Goal: Transaction & Acquisition: Purchase product/service

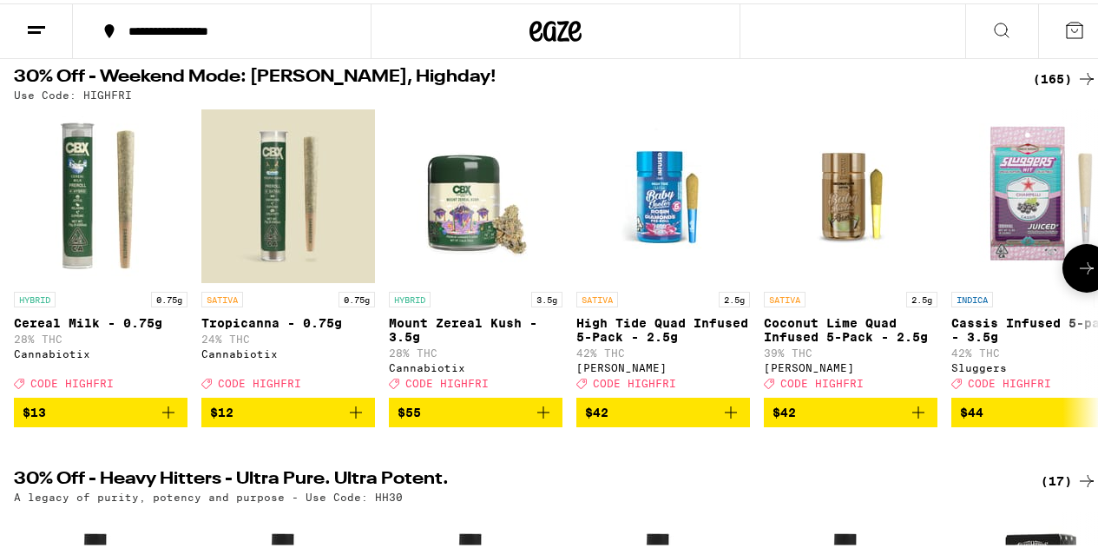
scroll to position [87, 0]
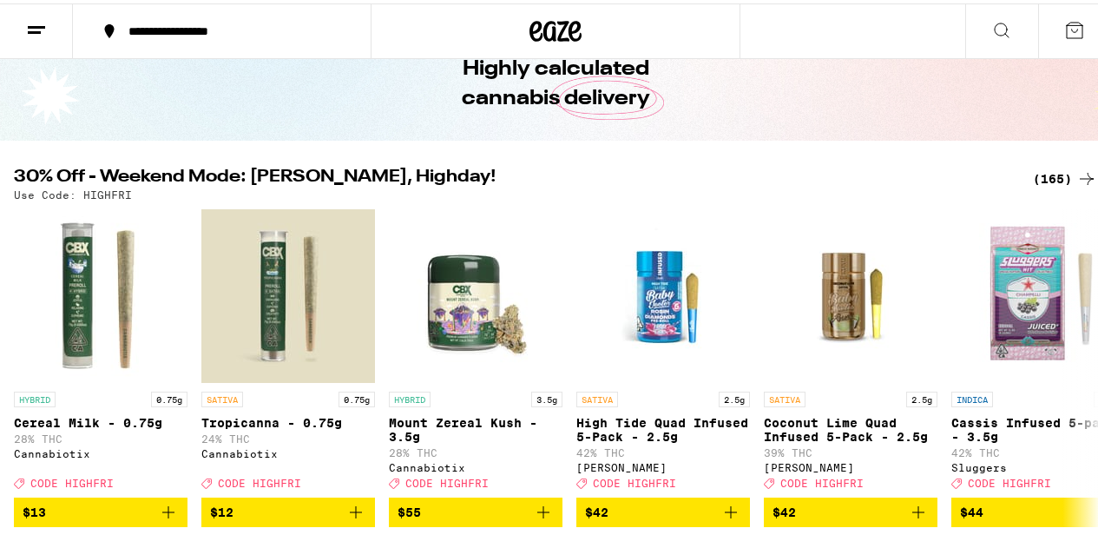
click at [1048, 178] on div "(165)" at bounding box center [1065, 175] width 64 height 21
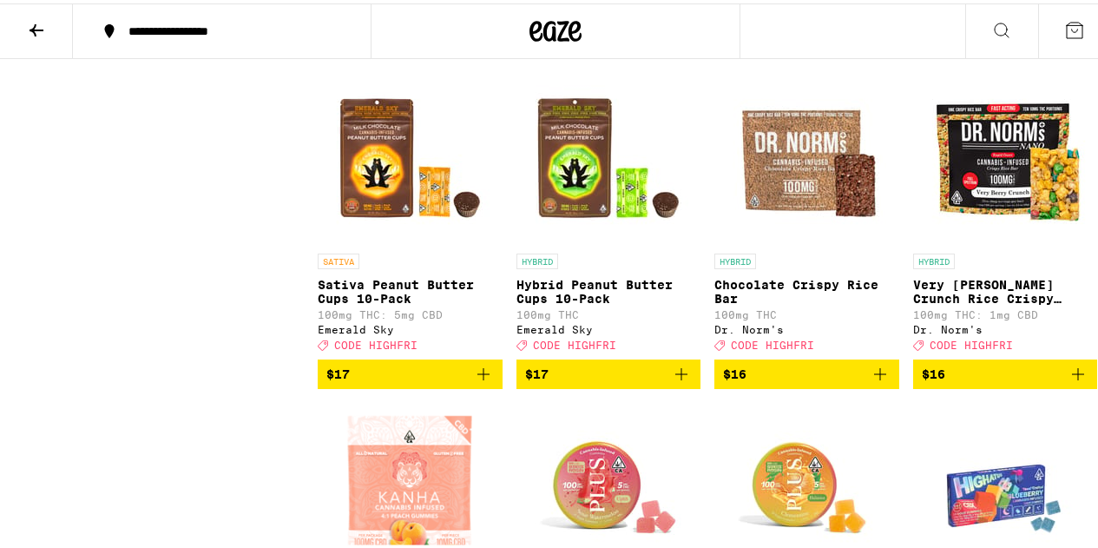
scroll to position [5121, 0]
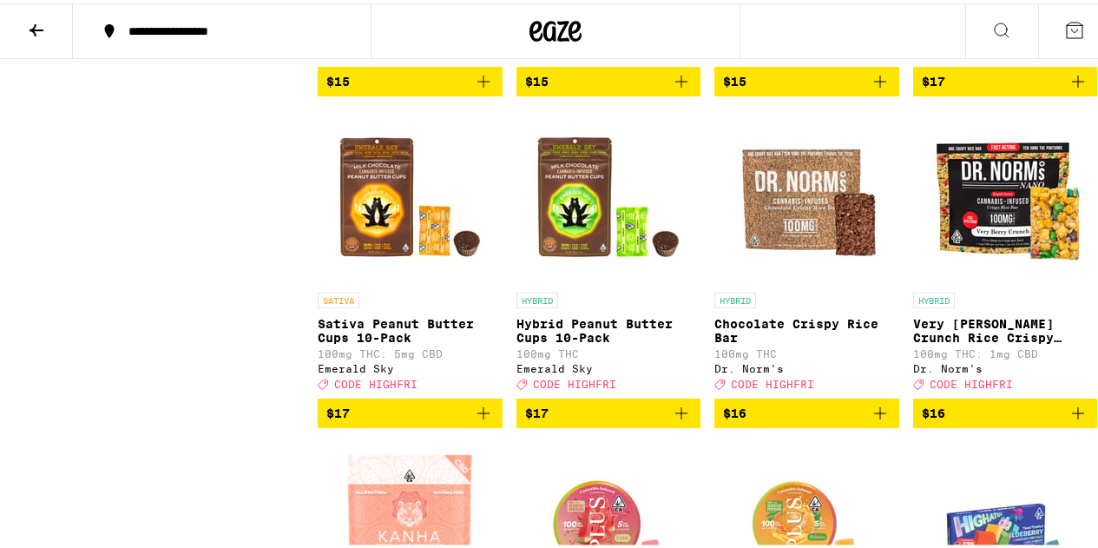
click at [1070, 89] on icon "Add to bag" at bounding box center [1077, 78] width 21 height 21
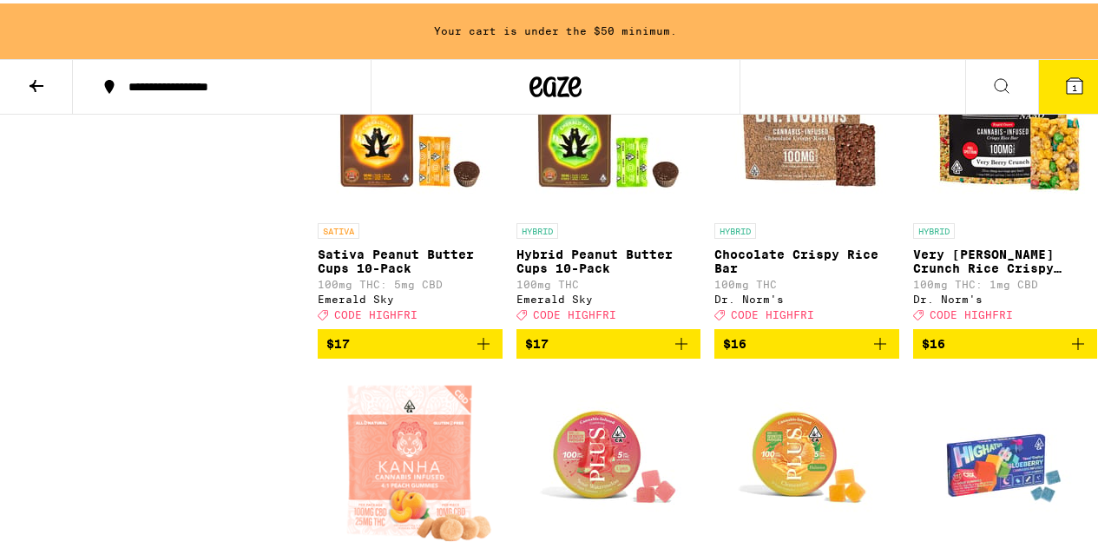
scroll to position [5436, 0]
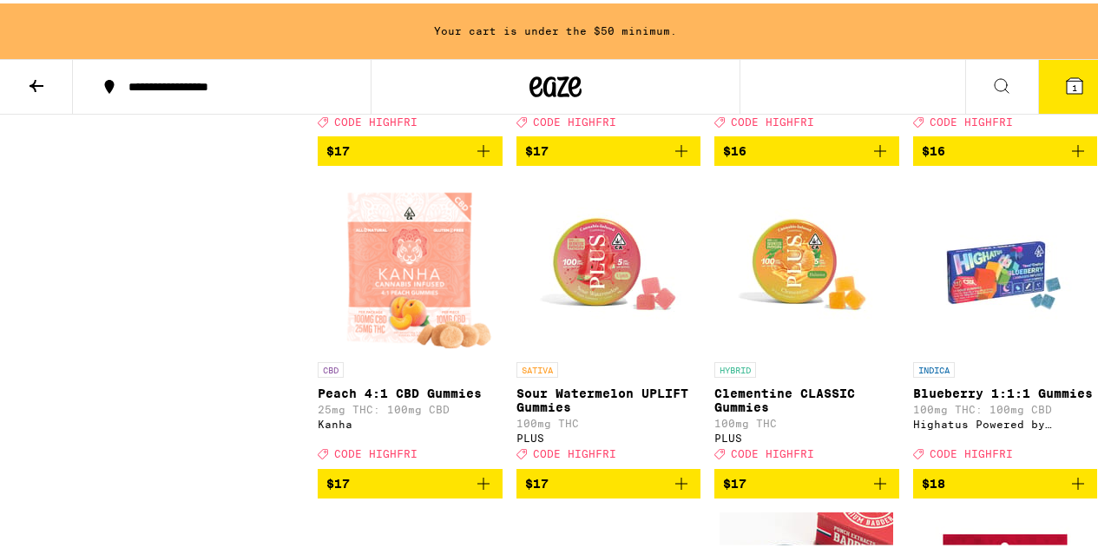
click at [488, 158] on icon "Add to bag" at bounding box center [483, 147] width 21 height 21
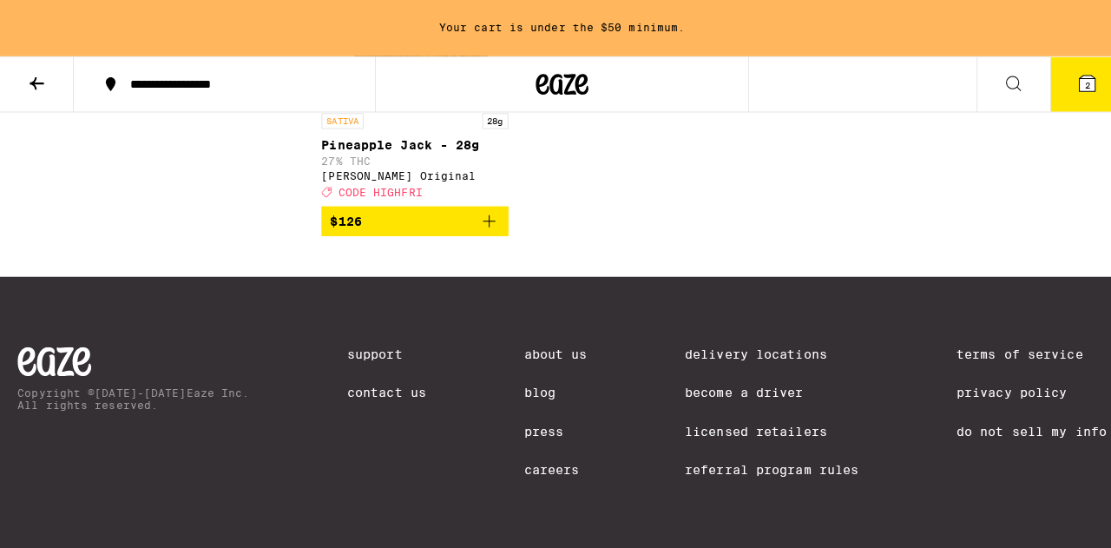
scroll to position [13942, 0]
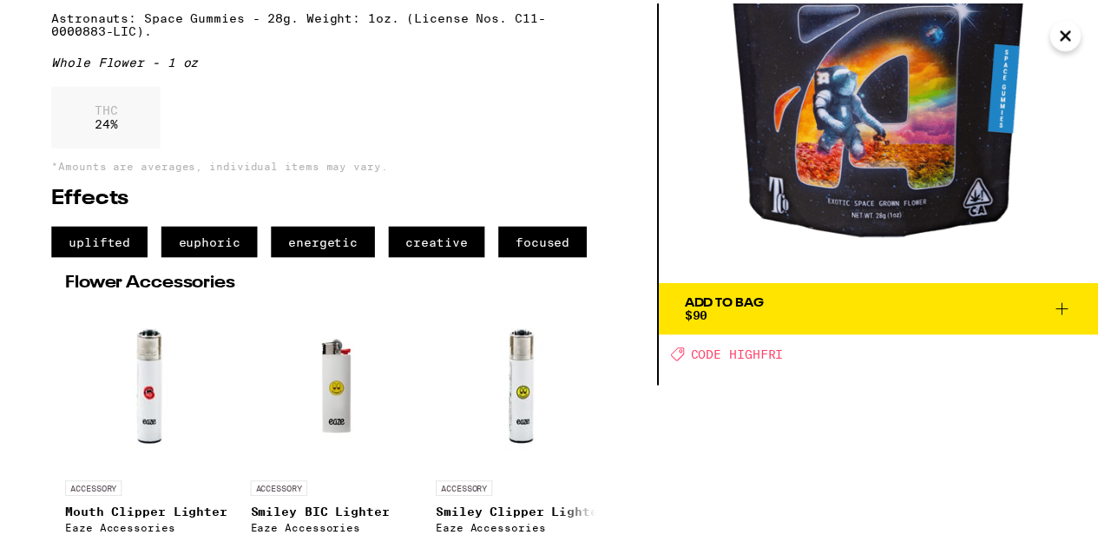
scroll to position [174, 0]
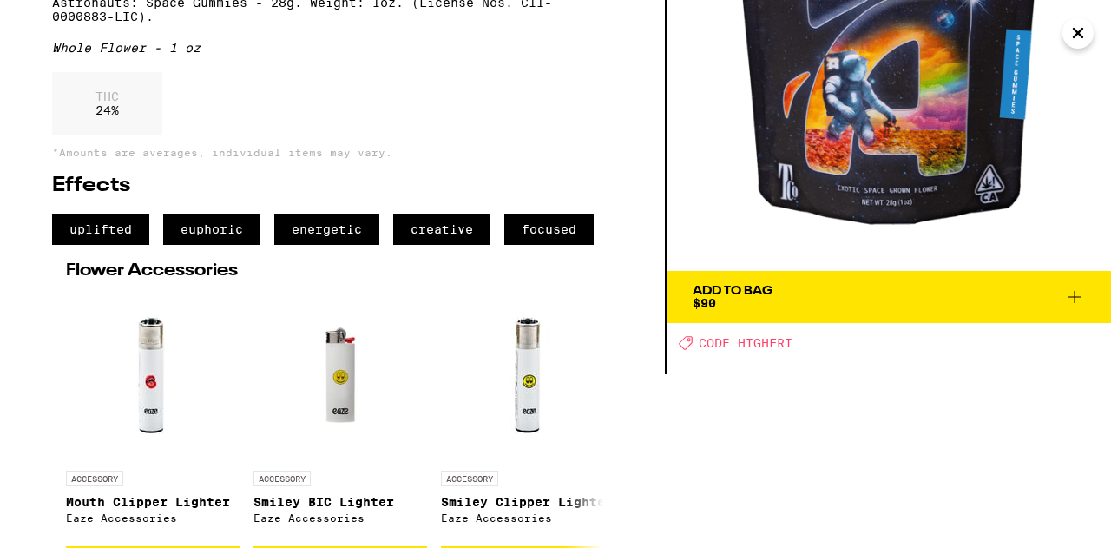
click at [979, 293] on span "Add To Bag $90" at bounding box center [889, 297] width 392 height 24
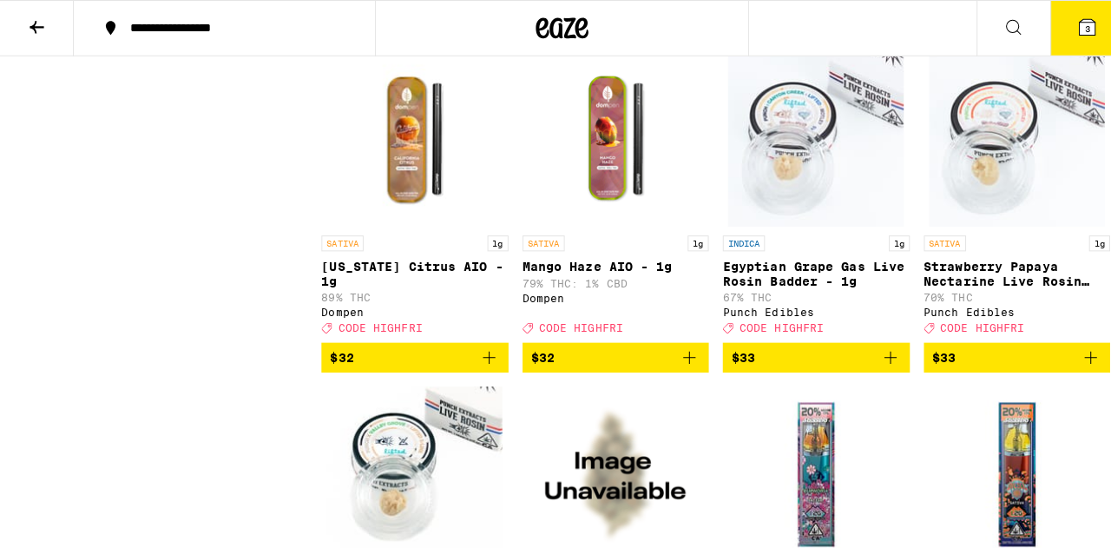
scroll to position [10238, 0]
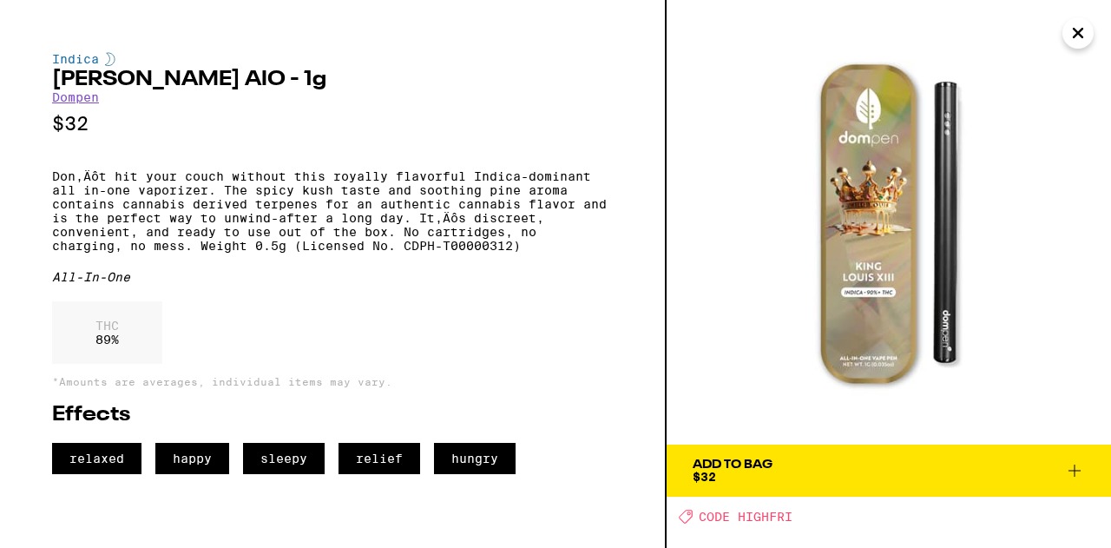
click at [1081, 481] on span "Add To Bag $32" at bounding box center [889, 470] width 392 height 24
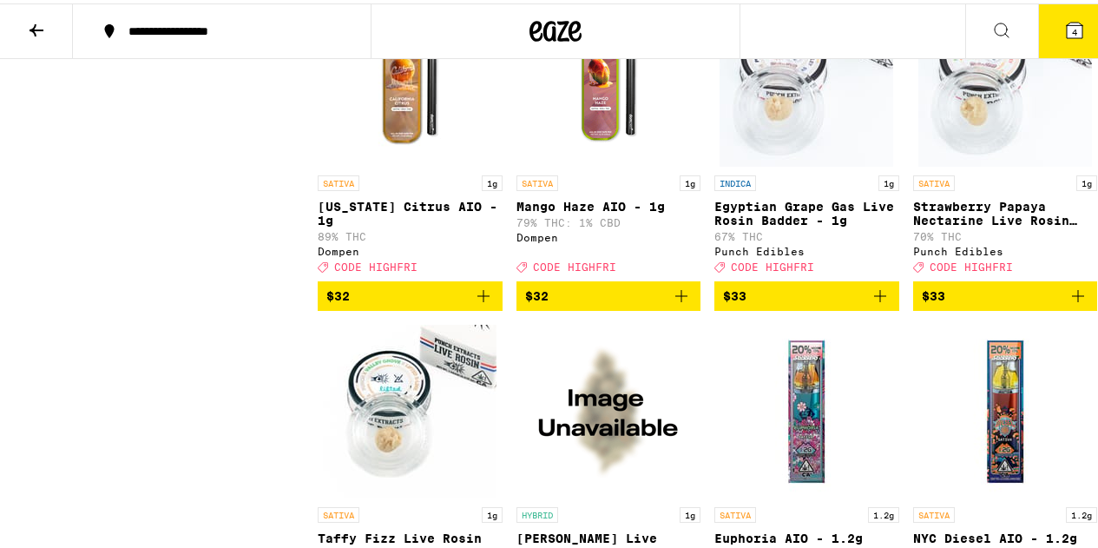
click at [1069, 23] on icon at bounding box center [1075, 27] width 16 height 16
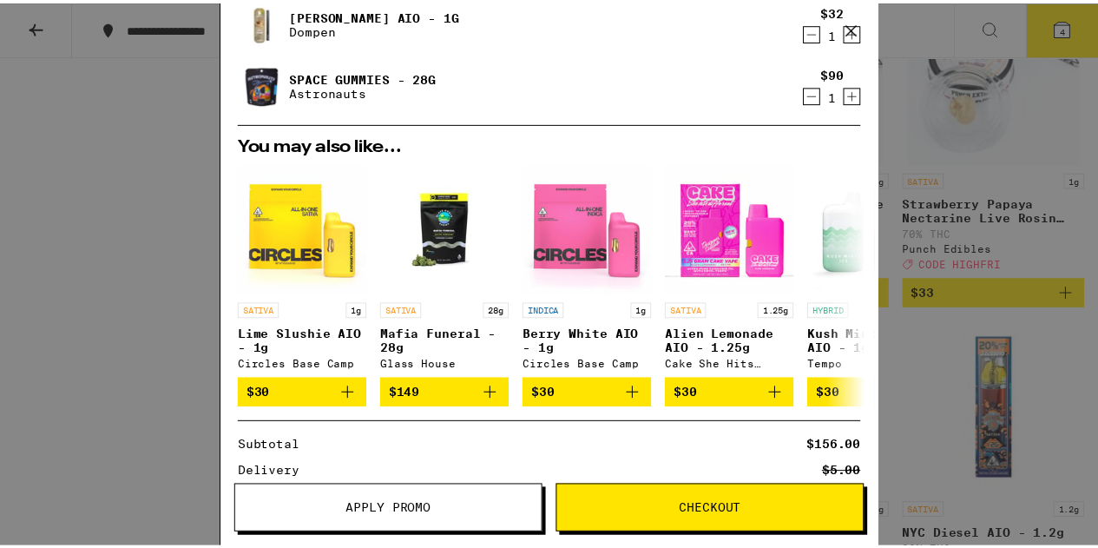
scroll to position [360, 0]
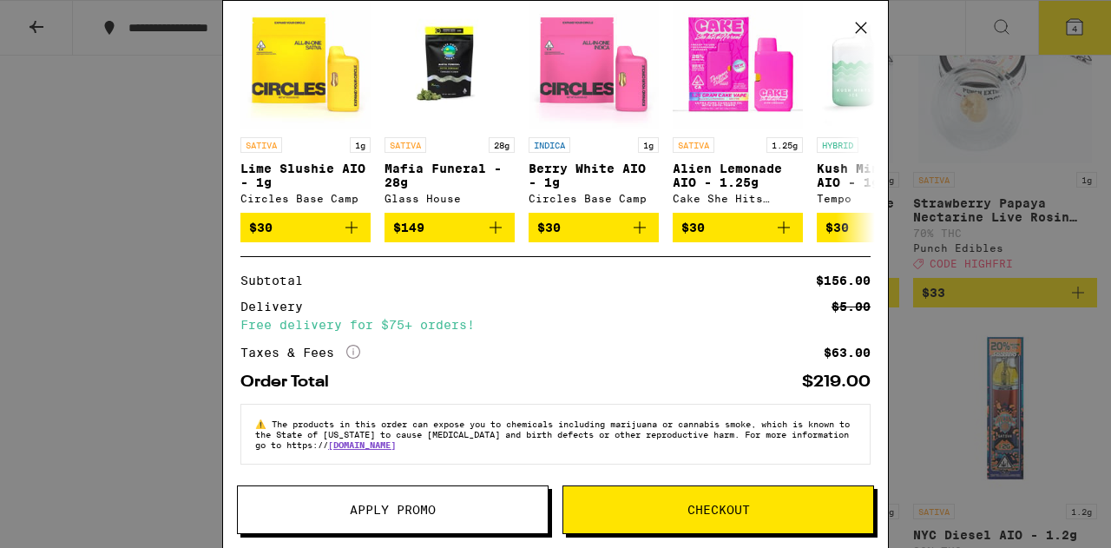
click at [415, 498] on button "Apply Promo" at bounding box center [393, 509] width 312 height 49
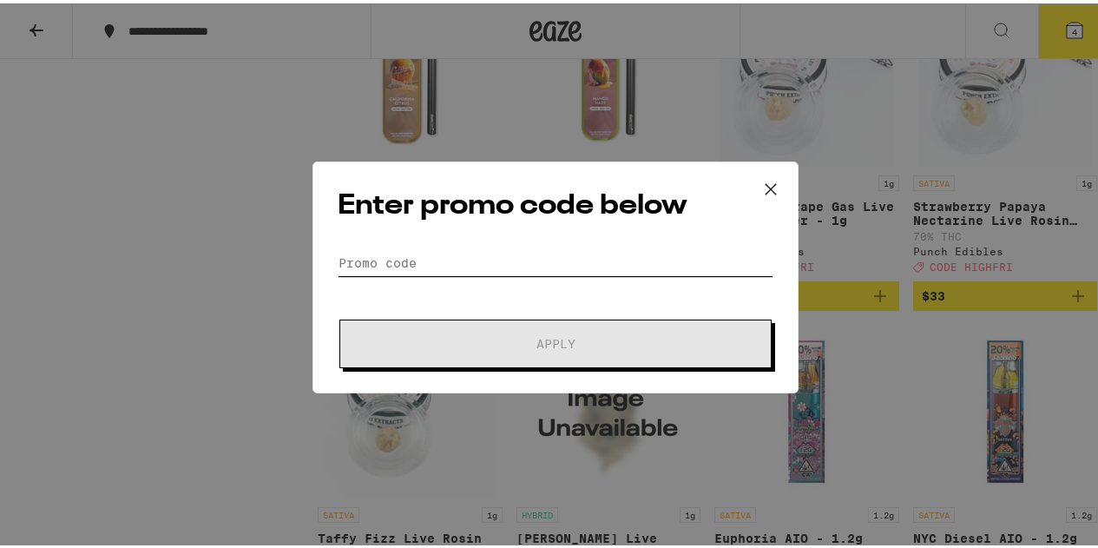
click at [476, 256] on input "Promo Code" at bounding box center [556, 259] width 436 height 26
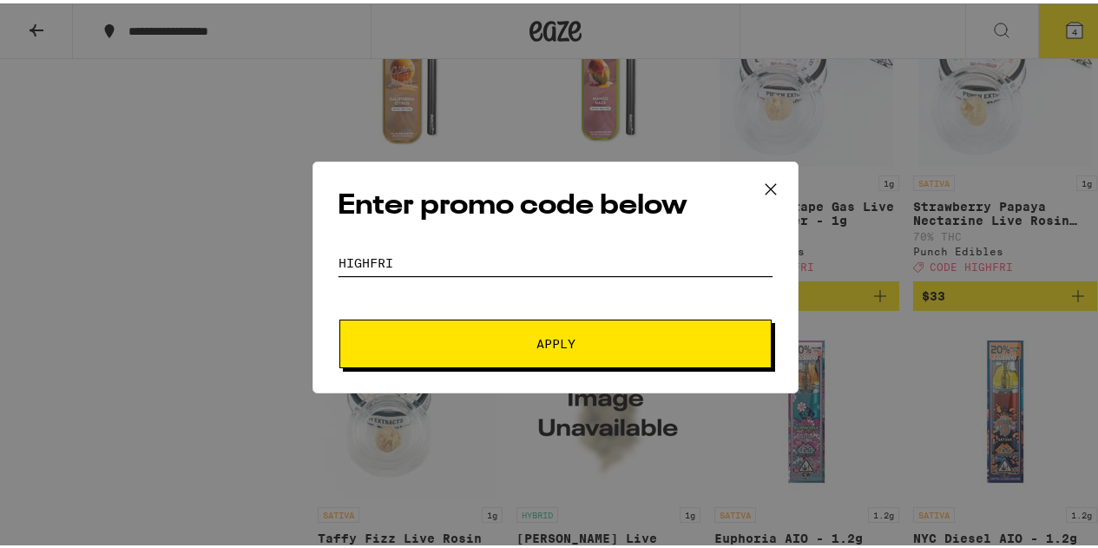
type input "Highfri"
click at [530, 351] on button "Apply" at bounding box center [555, 340] width 432 height 49
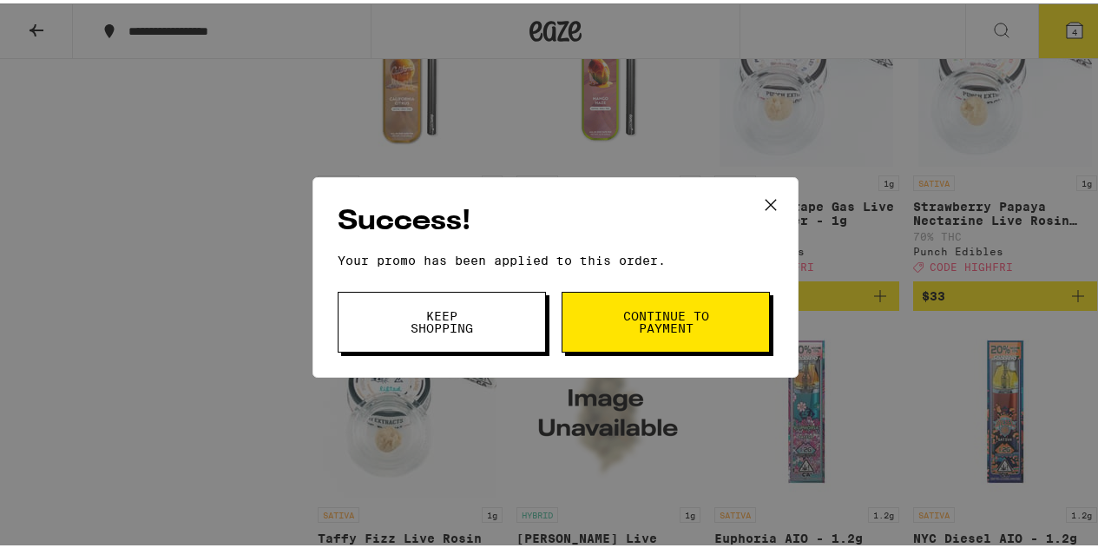
click at [630, 312] on span "Continue to payment" at bounding box center [665, 318] width 89 height 24
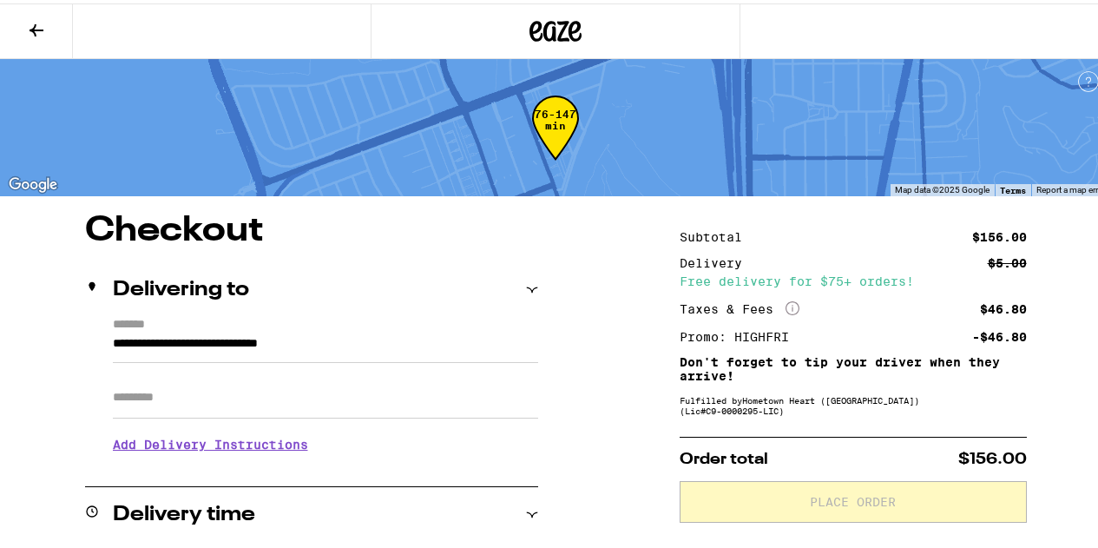
click at [178, 401] on input "Apt/Suite" at bounding box center [325, 394] width 425 height 42
type input "******"
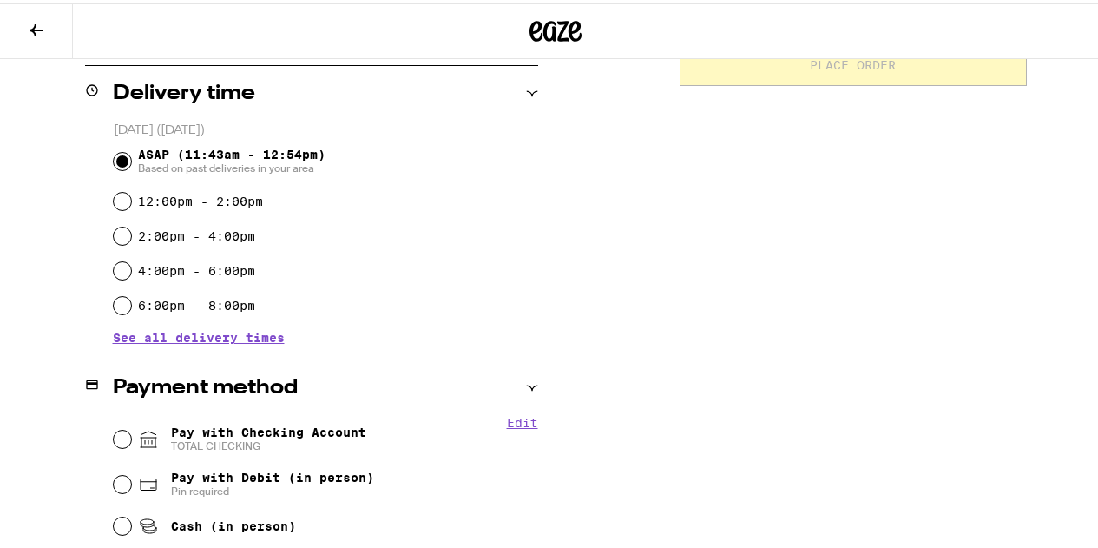
scroll to position [521, 0]
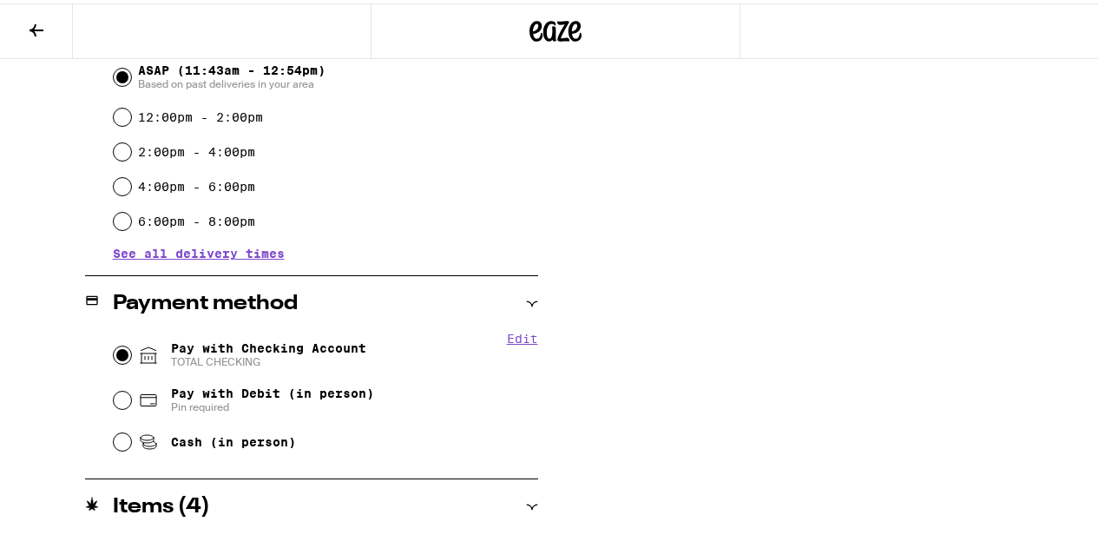
click at [122, 347] on input "Pay with Checking Account TOTAL CHECKING" at bounding box center [122, 351] width 17 height 17
radio input "true"
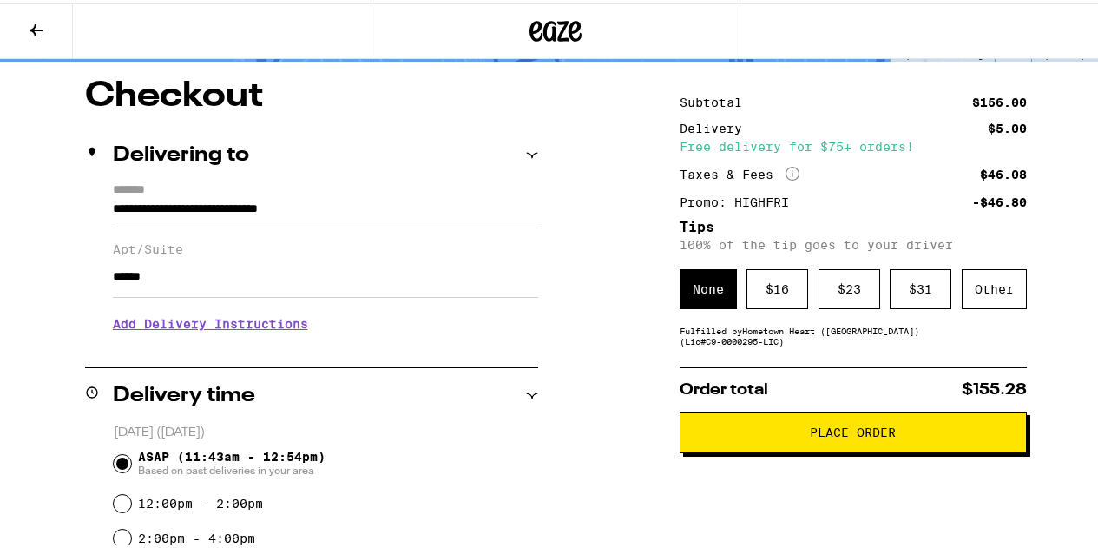
scroll to position [116, 0]
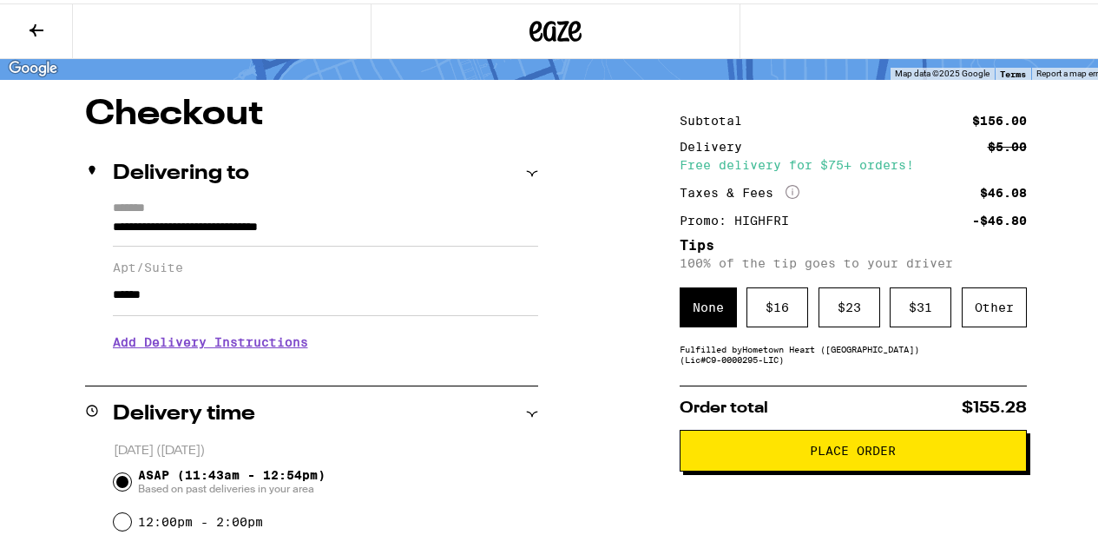
click at [850, 453] on span "Place Order" at bounding box center [853, 447] width 86 height 12
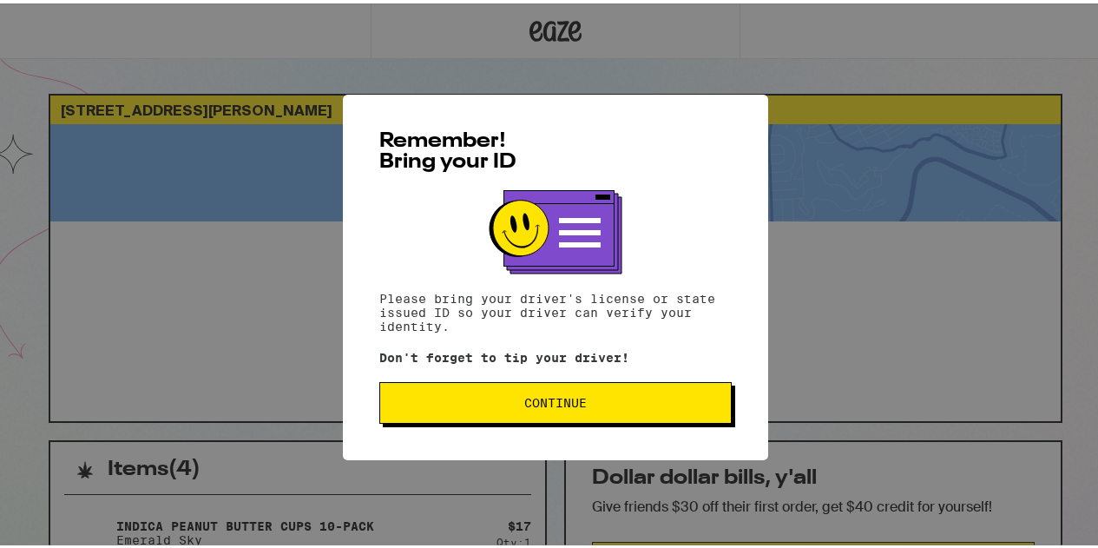
click at [587, 391] on button "Continue" at bounding box center [555, 399] width 352 height 42
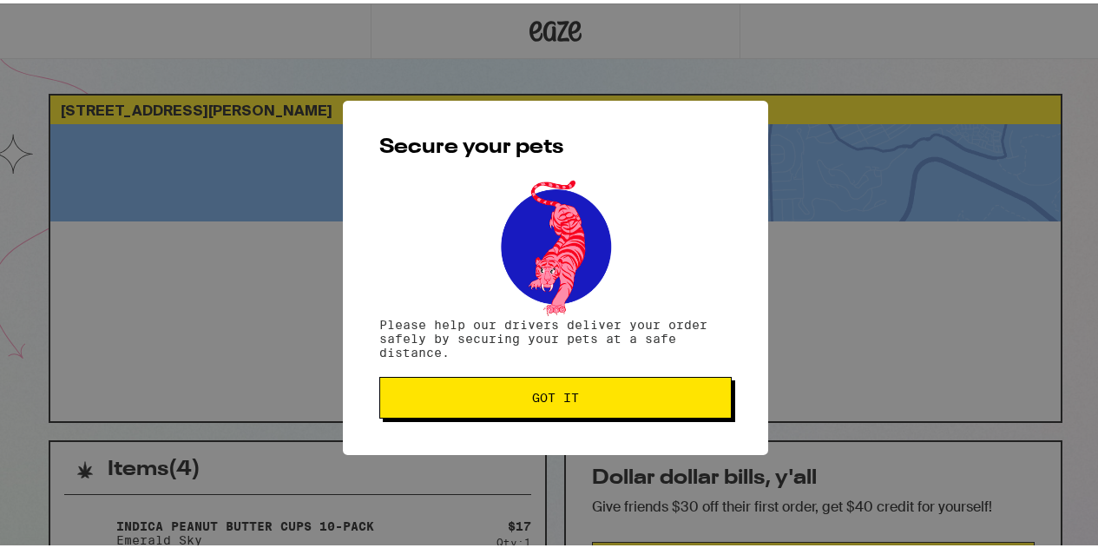
click at [587, 391] on span "Got it" at bounding box center [555, 394] width 323 height 12
